Goal: Task Accomplishment & Management: Use online tool/utility

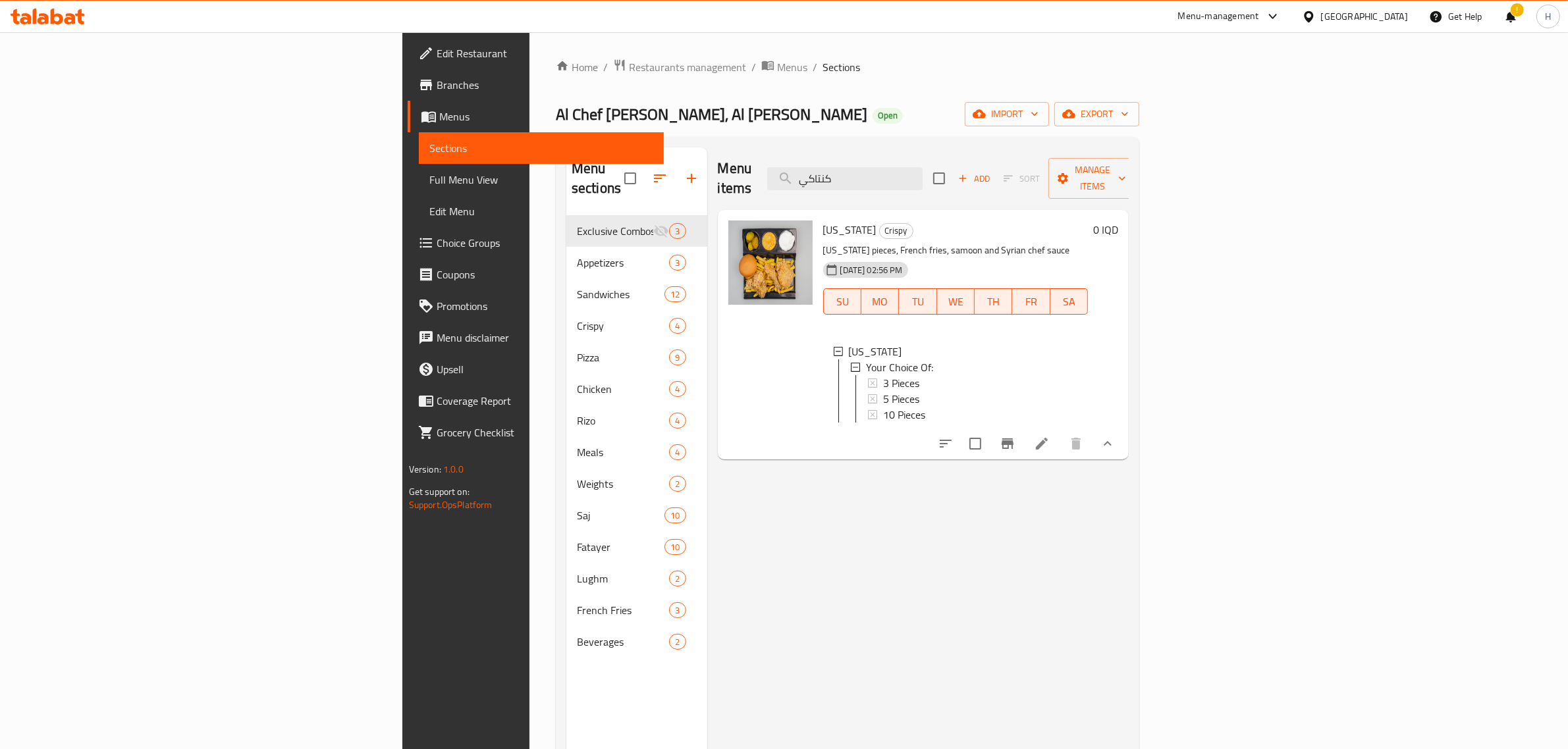
click at [674, 131] on div "Home / Restaurants management / Menus / Sections Al Chef Al Soory, Al [PERSON_N…" at bounding box center [847, 482] width 583 height 849
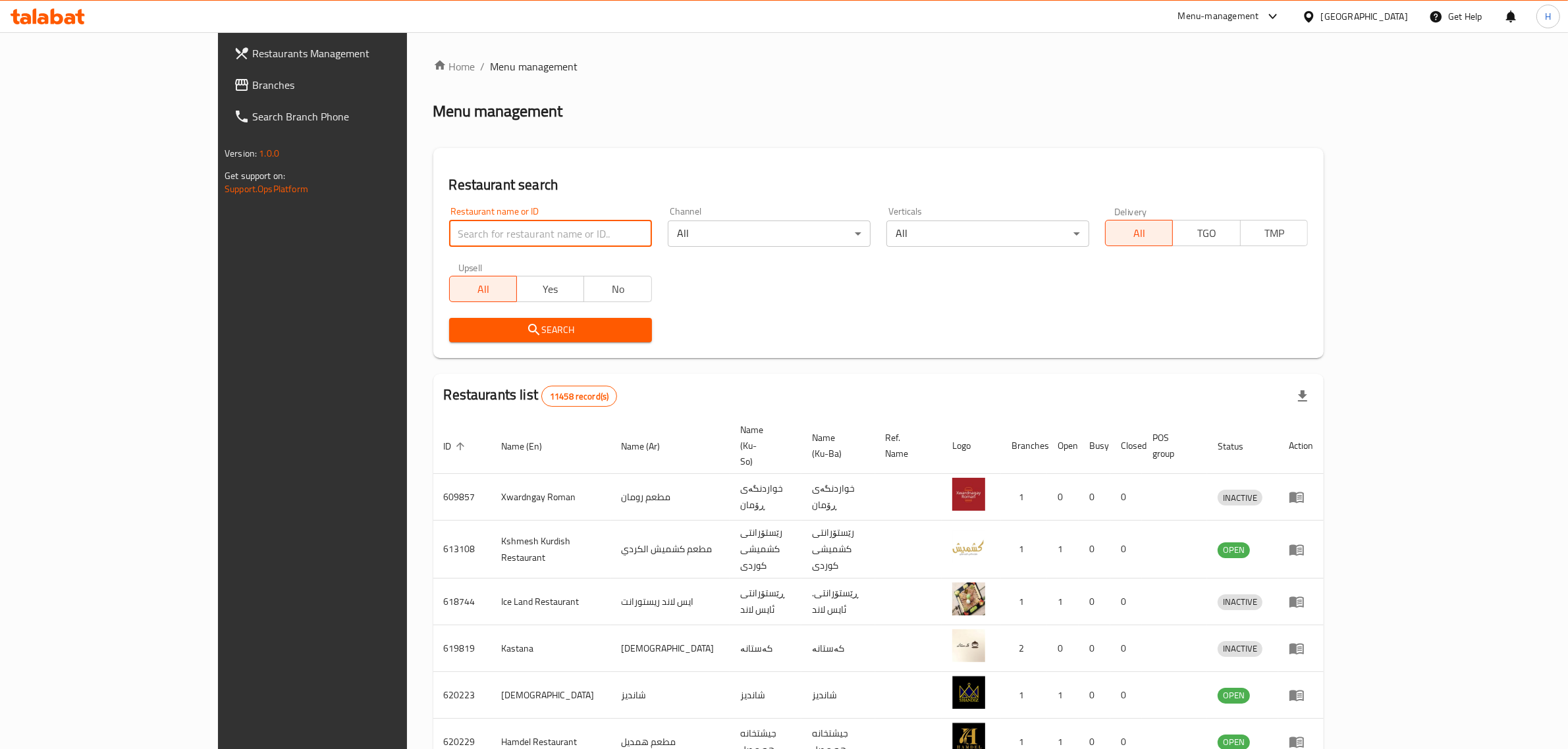
click at [521, 230] on input "search" at bounding box center [550, 233] width 203 height 26
click at [459, 227] on input "search" at bounding box center [550, 233] width 203 height 26
paste input "669038"
type input "669038"
click button "Search" at bounding box center [550, 331] width 203 height 24
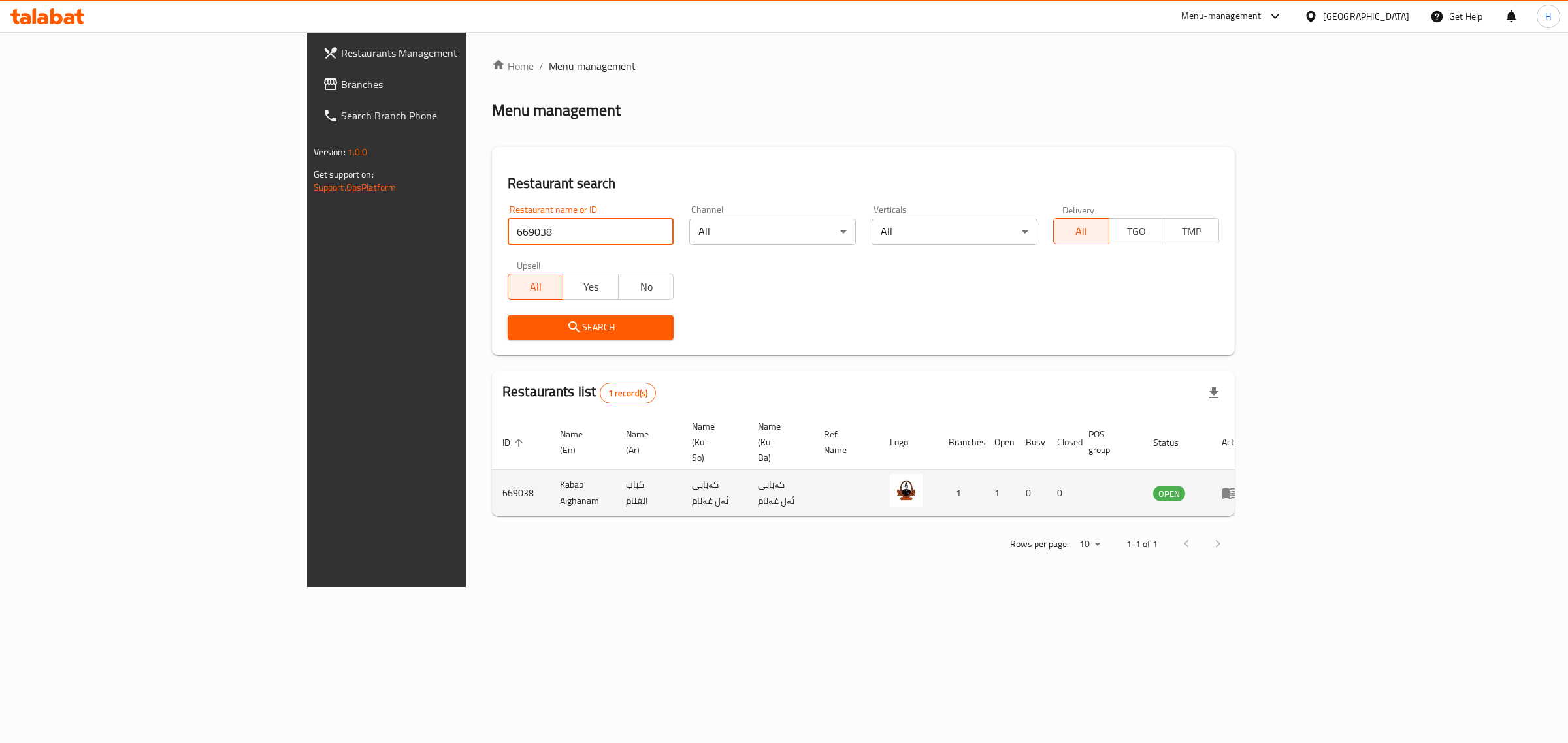
click at [1237, 485] on icon "enhanced table" at bounding box center [1229, 492] width 16 height 16
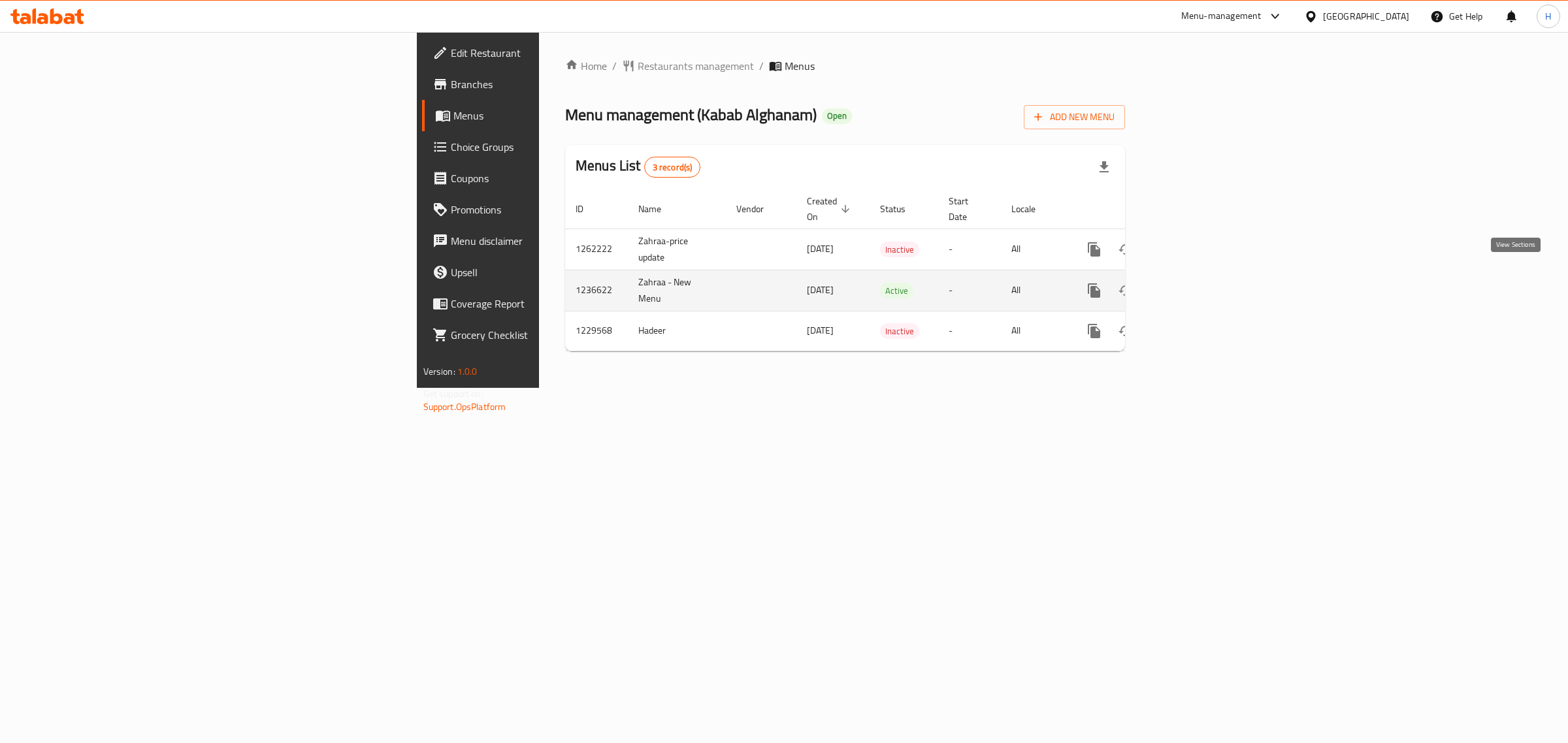
click at [1204, 283] on link "enhanced table" at bounding box center [1189, 290] width 31 height 31
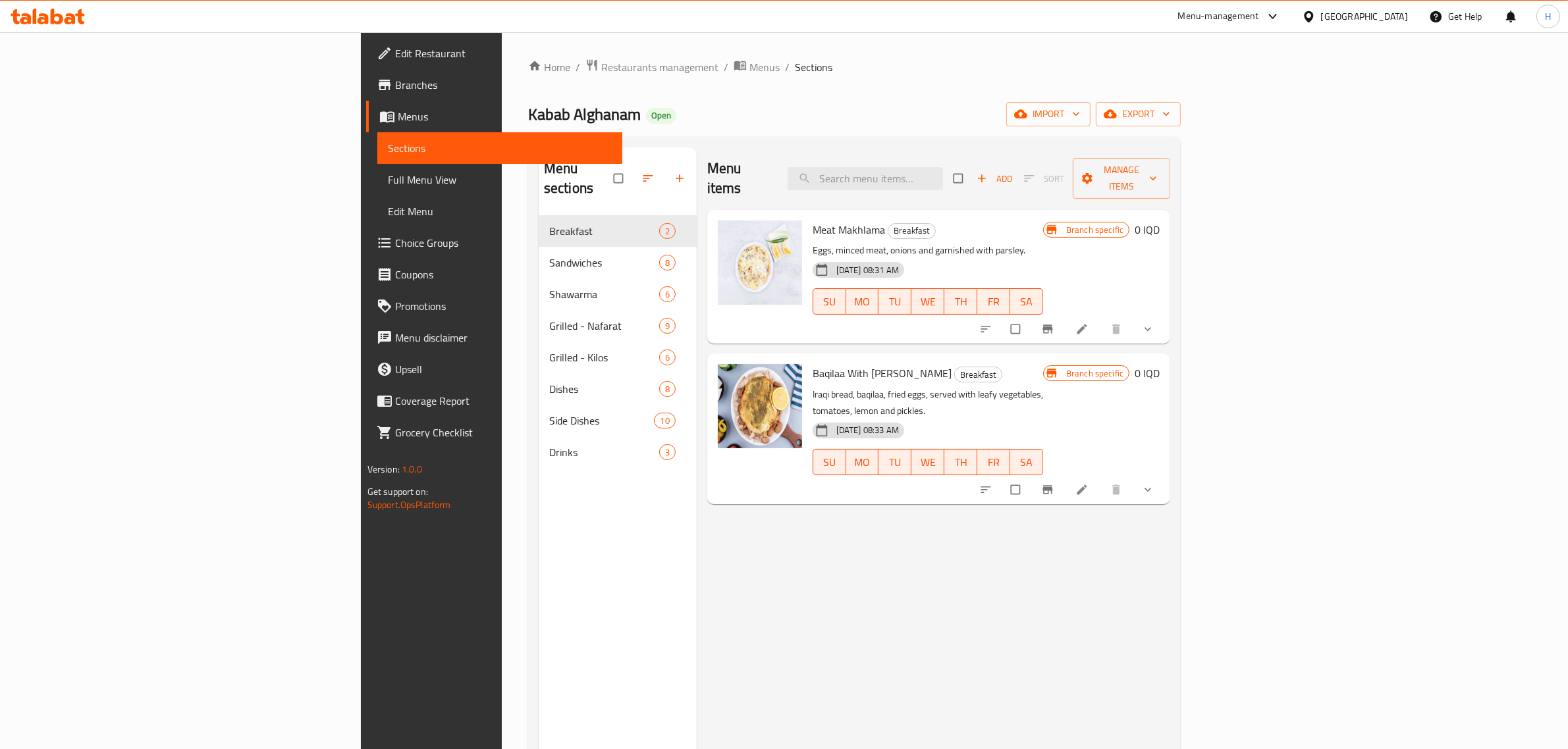
click at [726, 102] on div "Kabab Alghanam Open import export" at bounding box center [854, 114] width 653 height 24
click at [962, 119] on div "Kabab Alghanam Open import export" at bounding box center [854, 114] width 653 height 24
click at [708, 173] on h2 "Menu items" at bounding box center [740, 178] width 65 height 40
drag, startPoint x: 662, startPoint y: 173, endPoint x: 439, endPoint y: 160, distance: 223.4
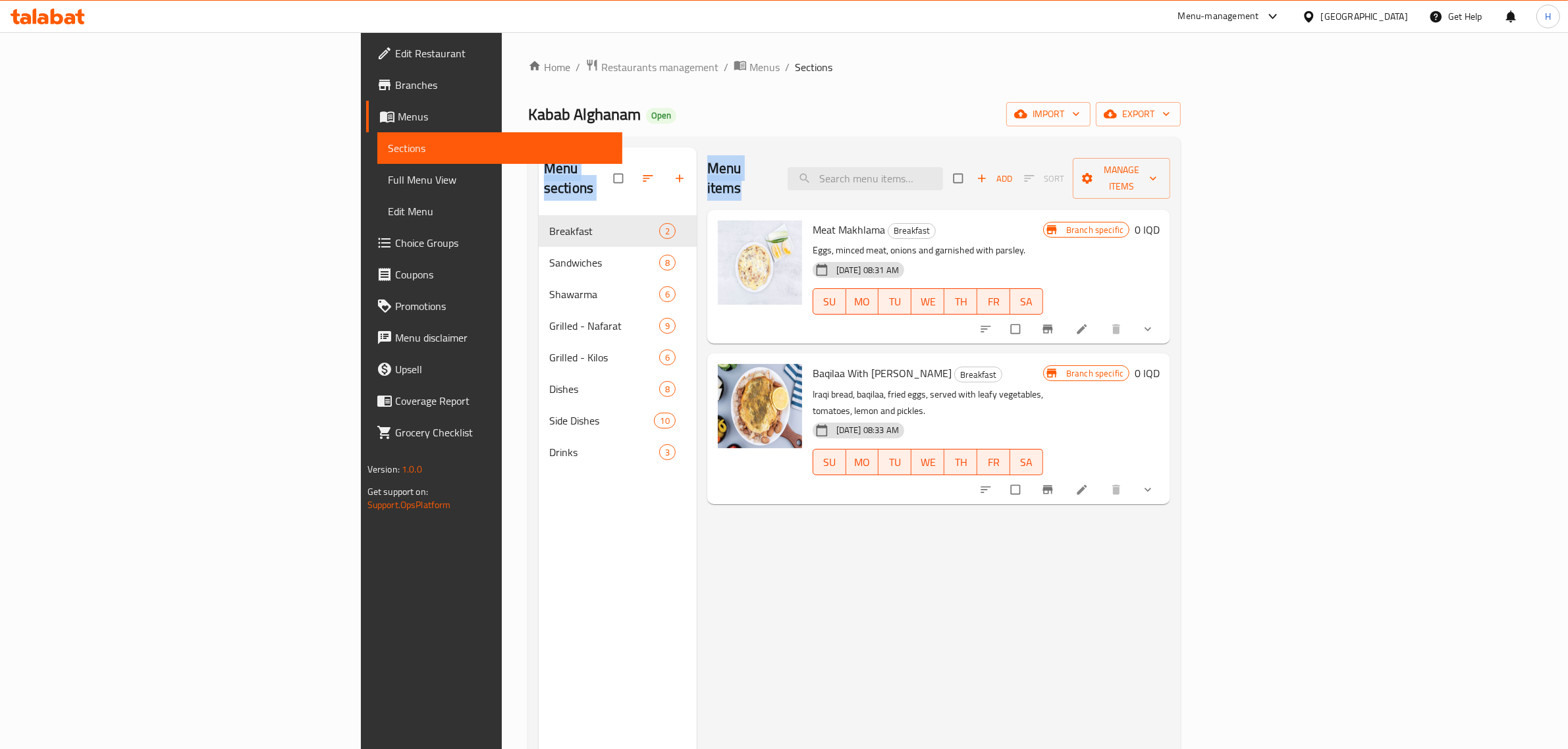
click at [539, 160] on div "Menu sections Breakfast 2 Sandwiches 8 Shawarma 6 Grilled - Nafarat 9 Grilled -…" at bounding box center [855, 521] width 632 height 749
click at [749, 110] on div "Kabab Alghanam Open import export" at bounding box center [854, 114] width 653 height 24
click at [977, 106] on div "Kabab Alghanam Open import export" at bounding box center [854, 114] width 653 height 24
click at [801, 115] on div "Kabab Alghanam Open import export" at bounding box center [854, 114] width 653 height 24
